Goal: Answer question/provide support

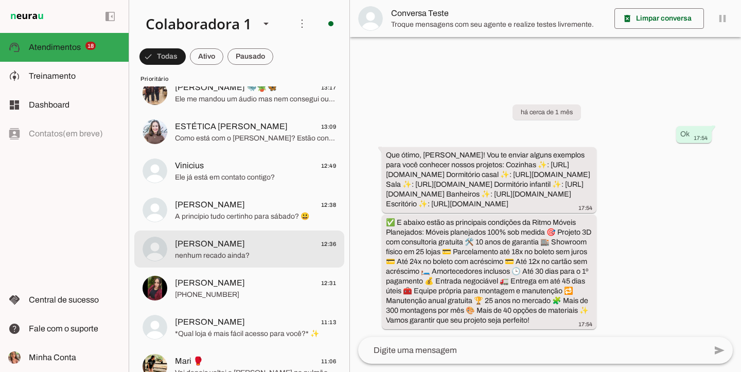
scroll to position [154, 0]
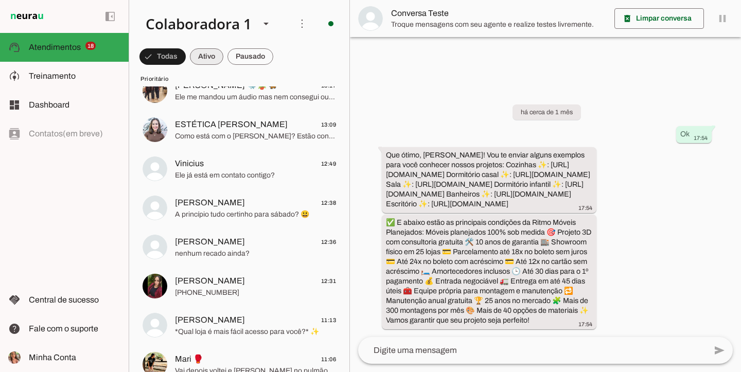
click at [186, 50] on span at bounding box center [163, 56] width 46 height 25
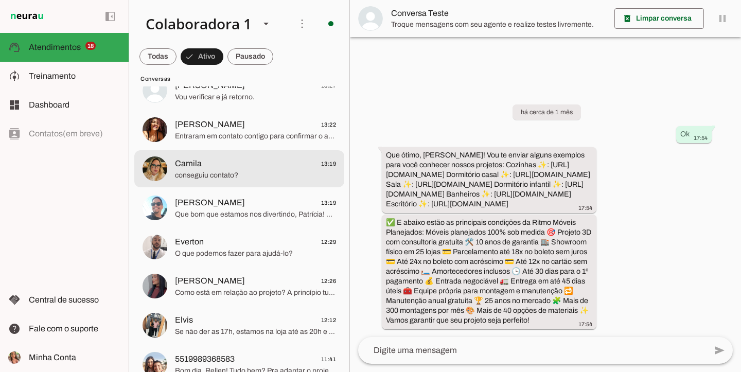
scroll to position [0, 0]
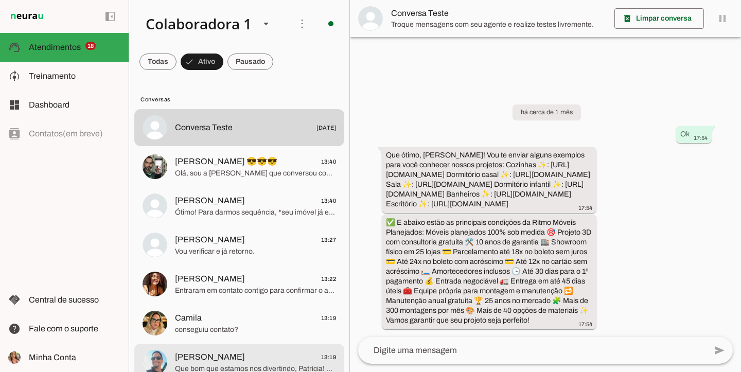
drag, startPoint x: 211, startPoint y: 354, endPoint x: 322, endPoint y: 322, distance: 116.1
click at [210, 354] on span "[PERSON_NAME]" at bounding box center [210, 357] width 70 height 12
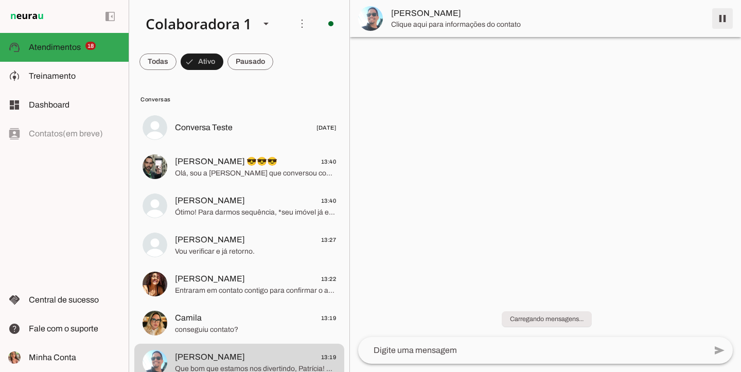
click at [718, 21] on span at bounding box center [723, 18] width 25 height 25
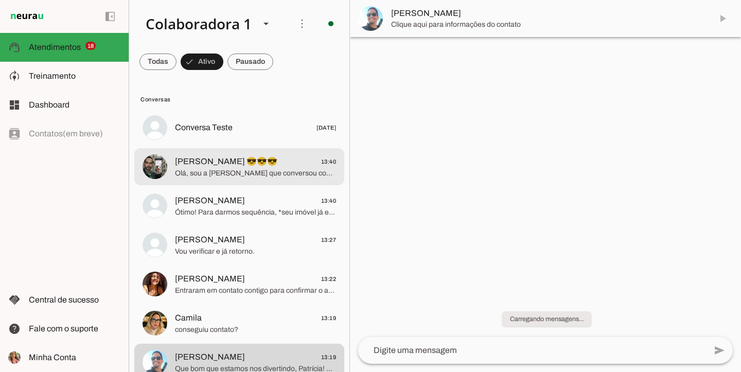
click at [254, 162] on span "[PERSON_NAME] 😎😎😎" at bounding box center [226, 162] width 102 height 12
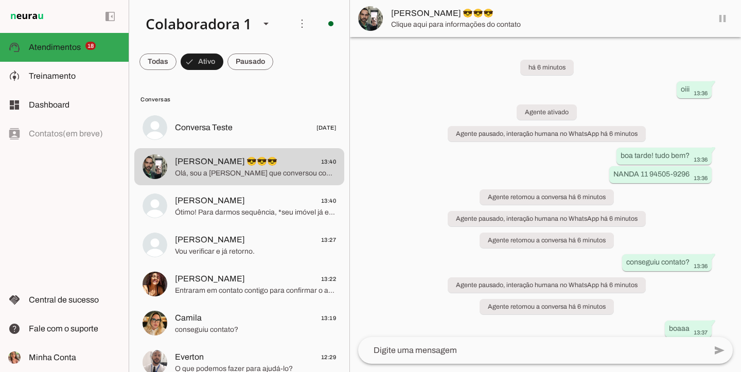
click at [723, 18] on md-item "[PERSON_NAME] 😎😎😎" at bounding box center [545, 18] width 391 height 37
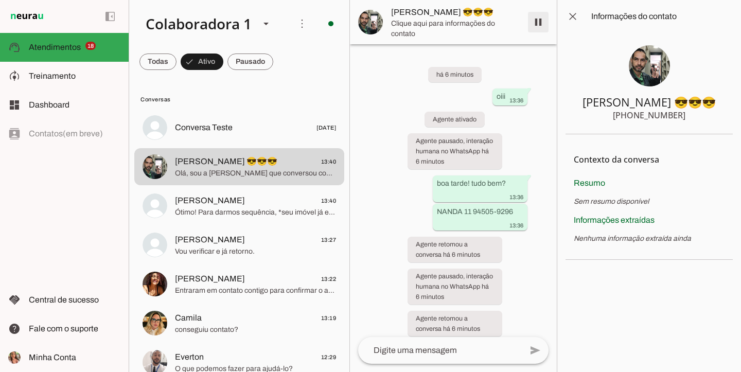
click at [529, 22] on span at bounding box center [538, 22] width 25 height 25
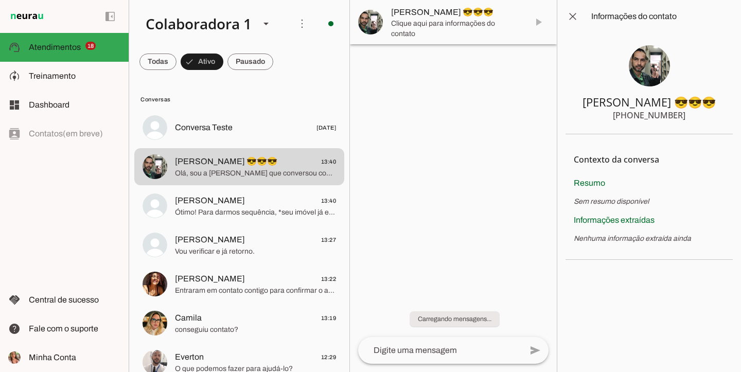
scroll to position [128, 0]
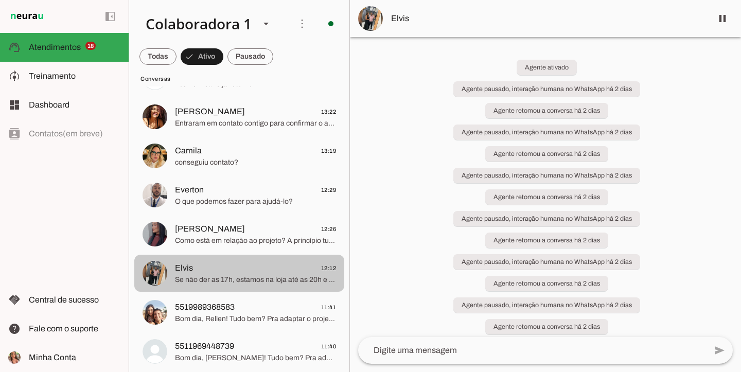
scroll to position [139, 0]
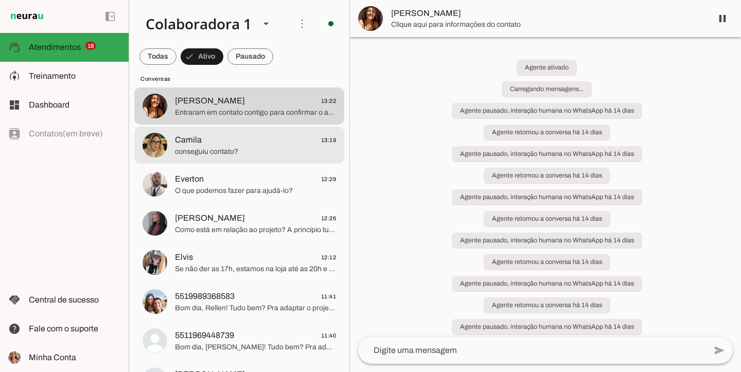
click at [238, 135] on span "Camila 13:19" at bounding box center [255, 140] width 161 height 13
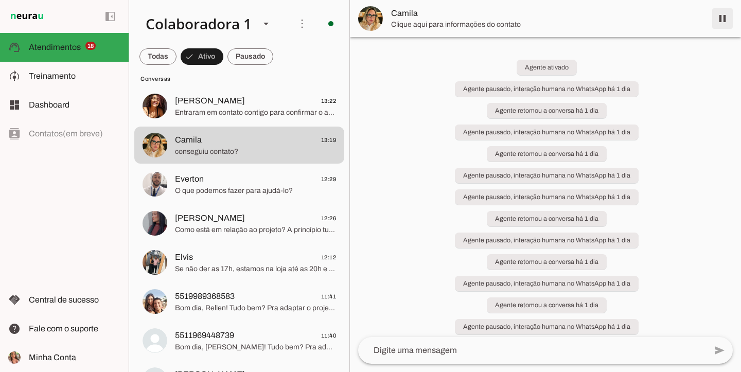
click at [730, 16] on span at bounding box center [723, 18] width 25 height 25
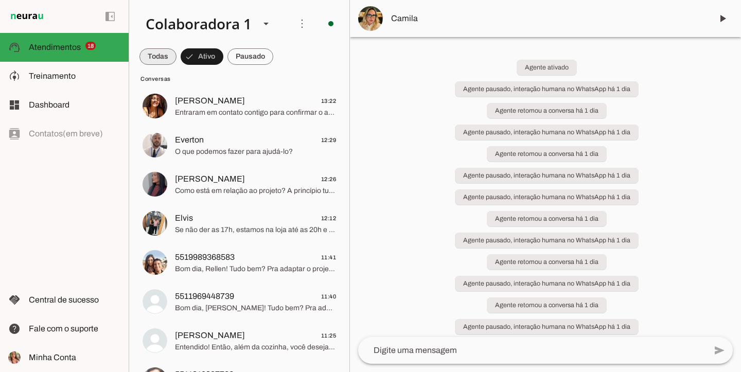
click at [147, 53] on span at bounding box center [158, 56] width 37 height 25
